Goal: Information Seeking & Learning: Learn about a topic

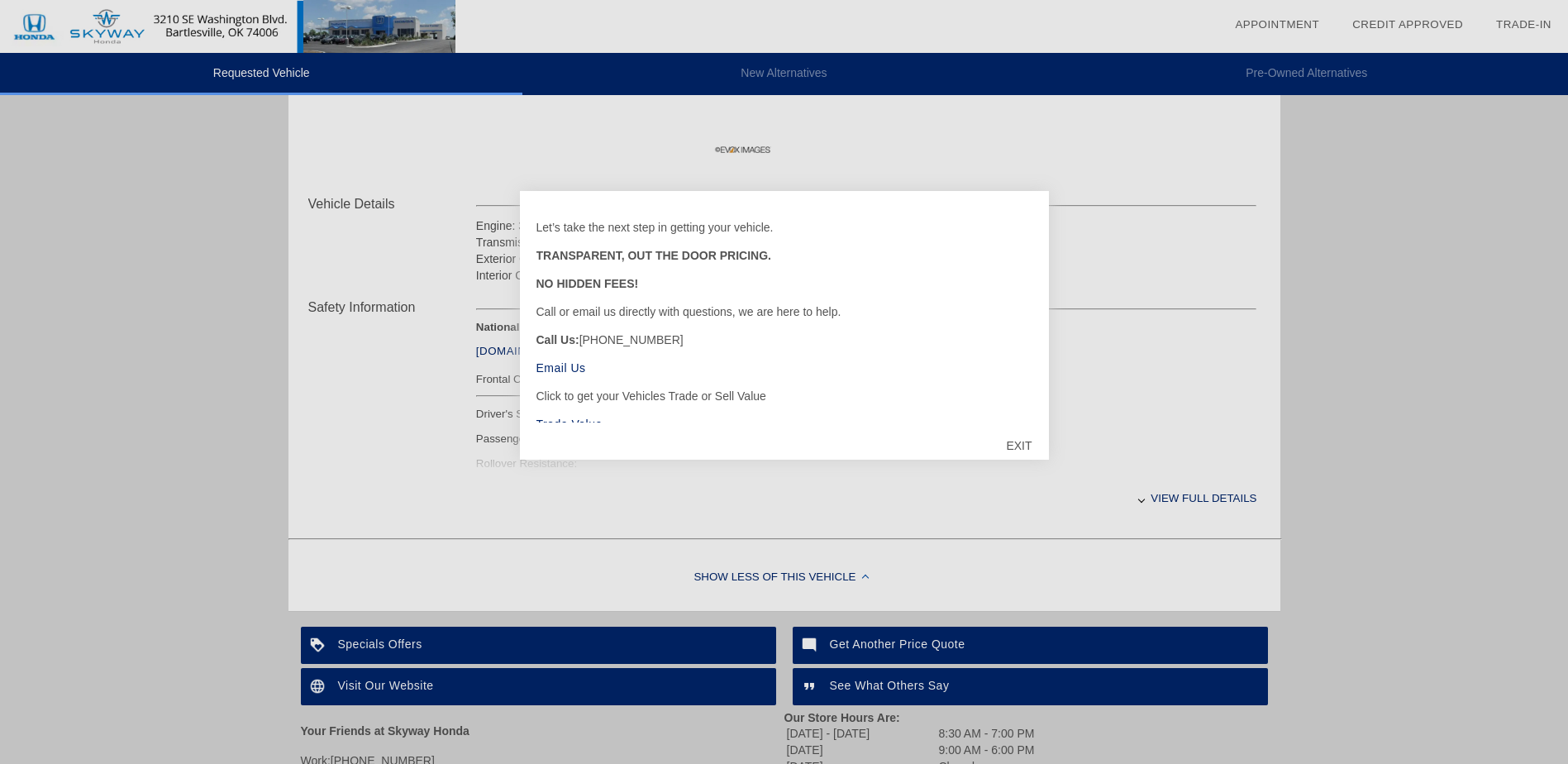
click at [1012, 452] on div "EXIT" at bounding box center [1018, 445] width 58 height 49
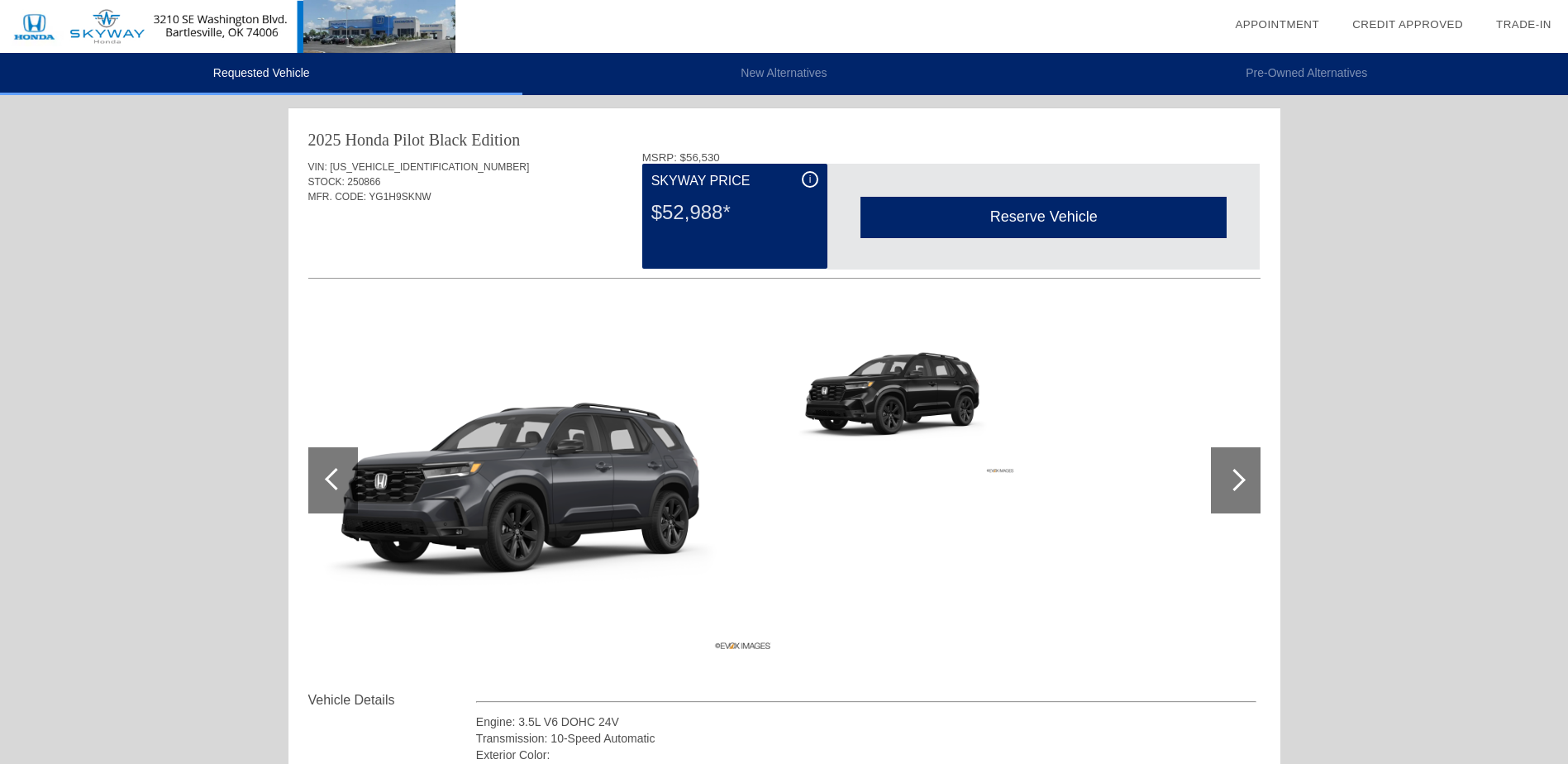
click at [905, 91] on li "New Alternatives" at bounding box center [784, 74] width 522 height 42
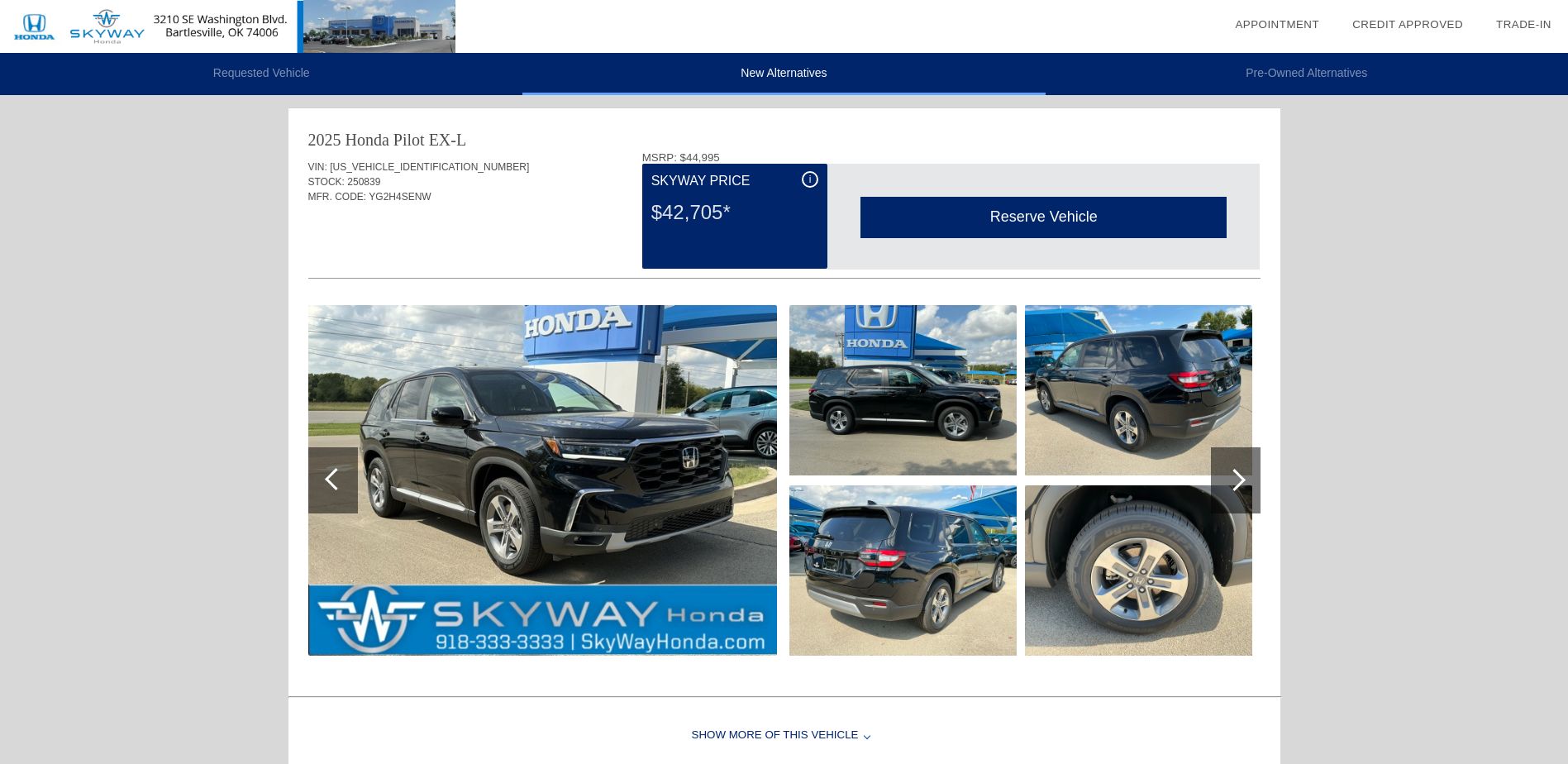
click at [1152, 91] on li "Pre-Owned Alternatives" at bounding box center [1307, 74] width 522 height 42
